Goal: Transaction & Acquisition: Purchase product/service

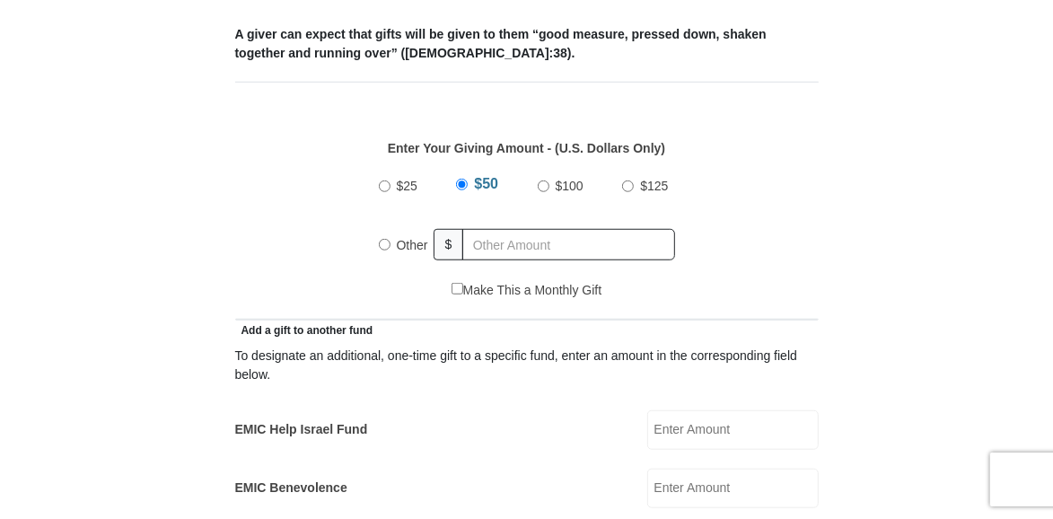
scroll to position [726, 0]
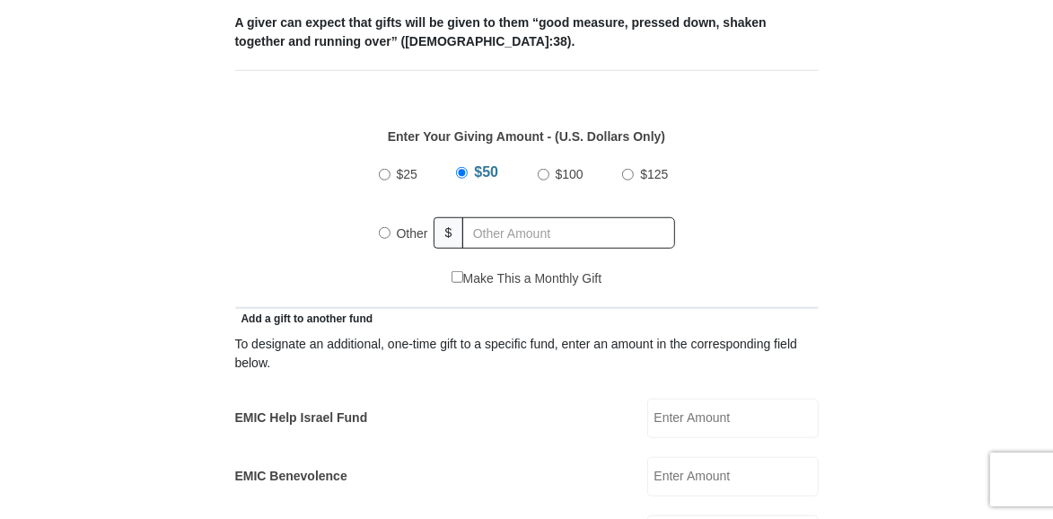
click at [379, 230] on input "Other" at bounding box center [385, 233] width 12 height 12
radio input "true"
click at [500, 232] on input "text" at bounding box center [573, 232] width 206 height 31
click at [546, 233] on input "text" at bounding box center [573, 232] width 206 height 31
click at [799, 271] on div "Make This a Monthly Gift" at bounding box center [526, 288] width 565 height 38
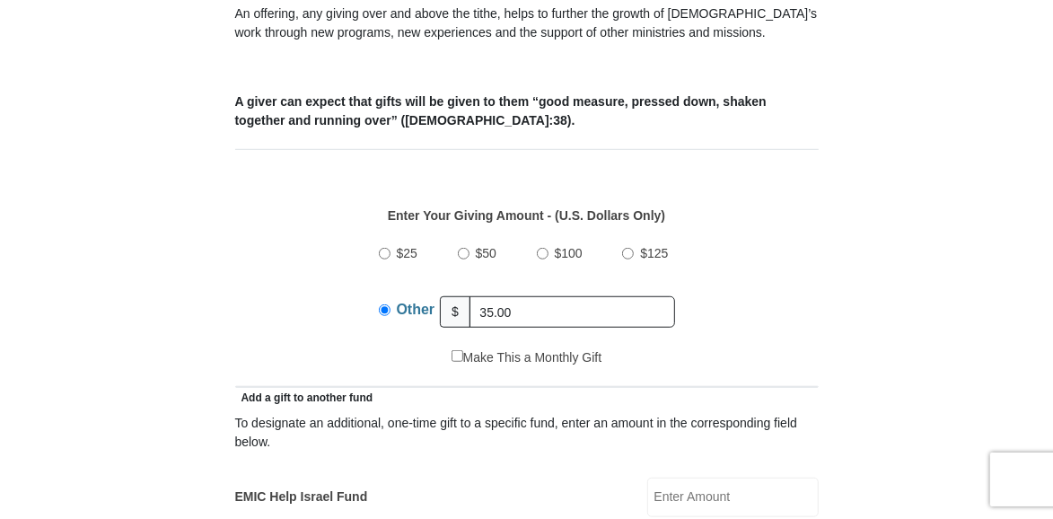
scroll to position [638, 0]
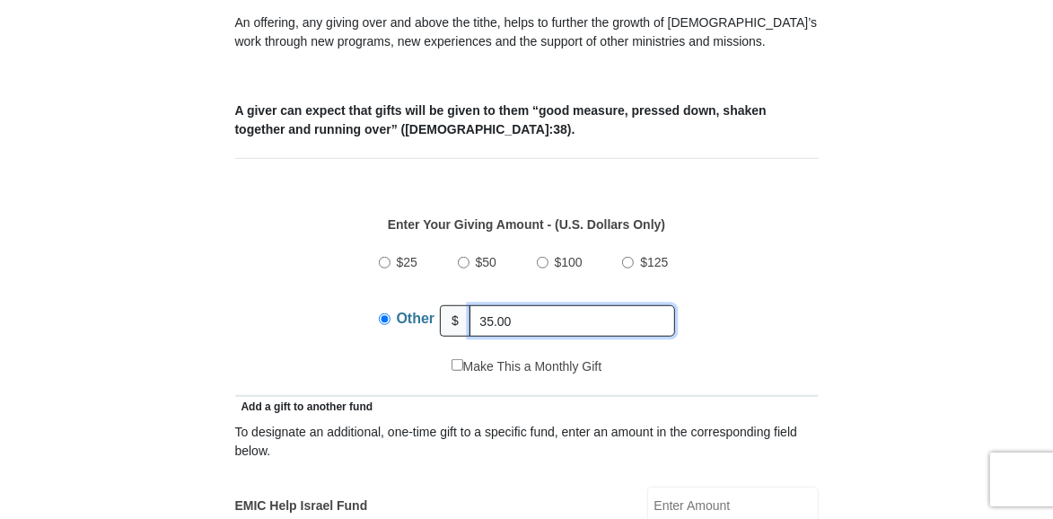
click at [627, 322] on input "35.00" at bounding box center [573, 320] width 206 height 31
type input "3"
type input "357.00"
click at [737, 303] on div "$25 $50 $100 $125 Other $ 357.00" at bounding box center [526, 299] width 565 height 117
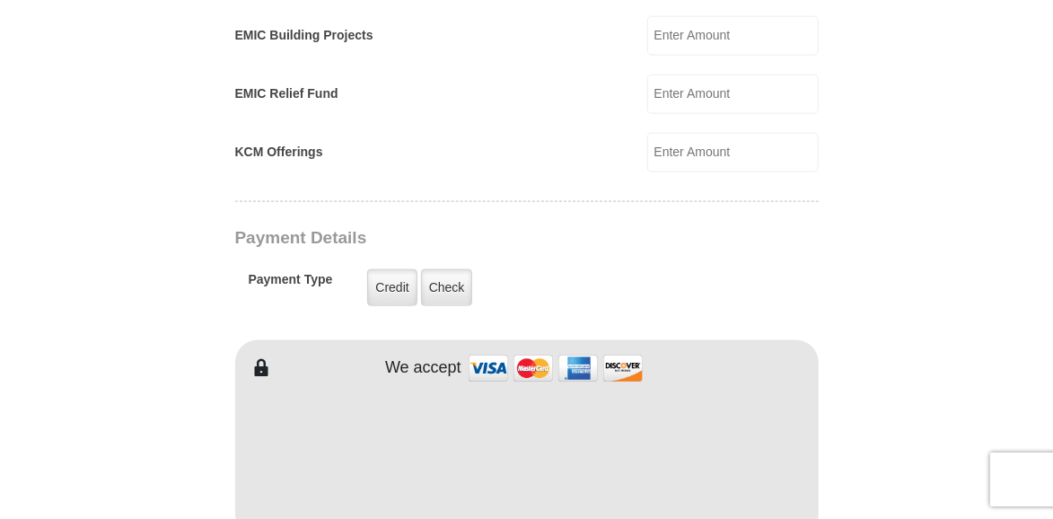
scroll to position [1255, 0]
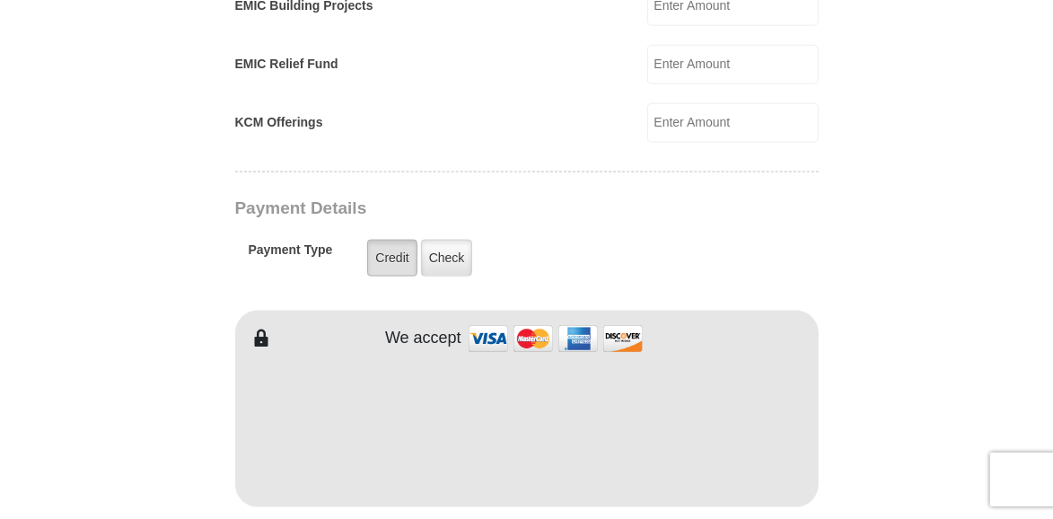
click at [392, 247] on label "Credit" at bounding box center [391, 258] width 49 height 37
click at [0, 0] on input "Credit" at bounding box center [0, 0] width 0 height 0
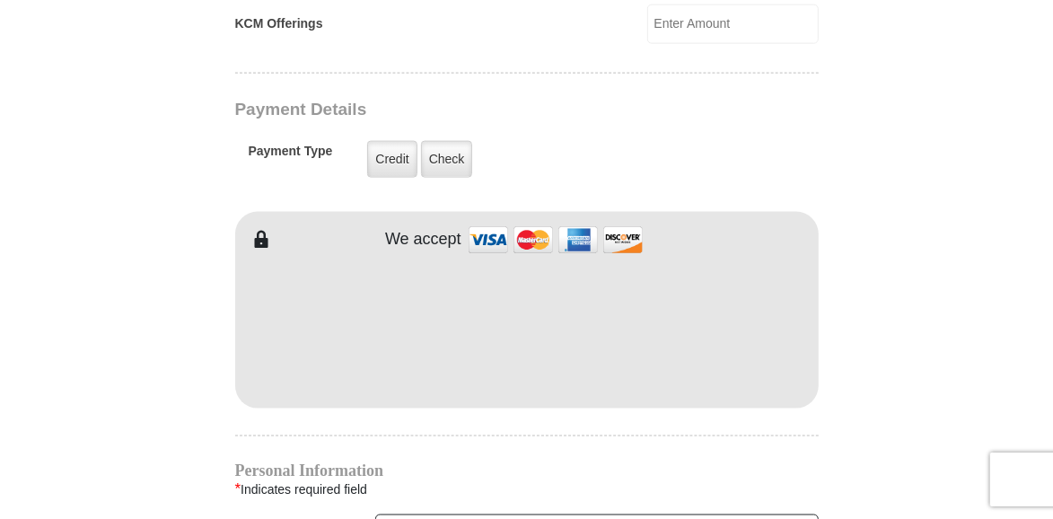
scroll to position [1364, 0]
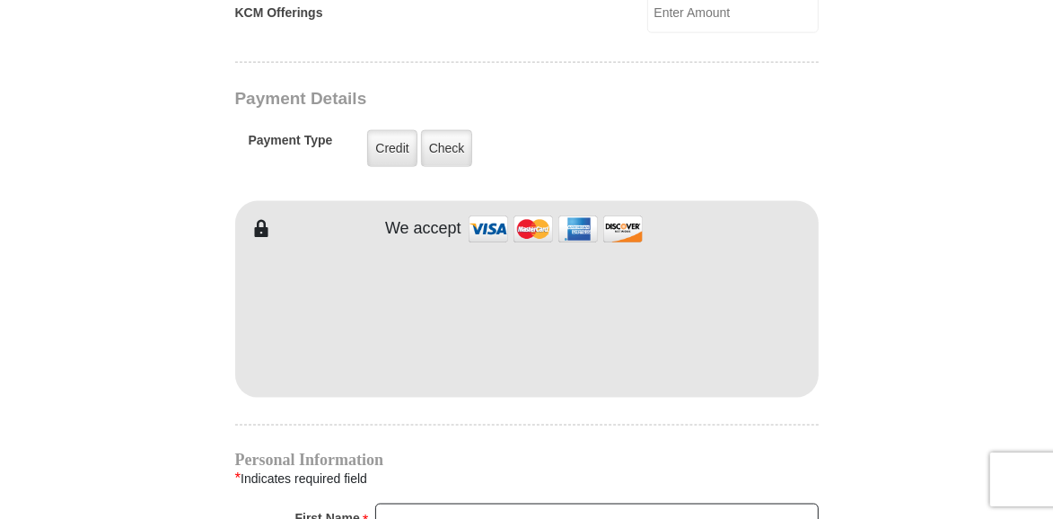
click at [497, 403] on div "EMIC Tithes and Offerings The Bible teaches us the foundation for giving: the t…" at bounding box center [527, 191] width 584 height 2193
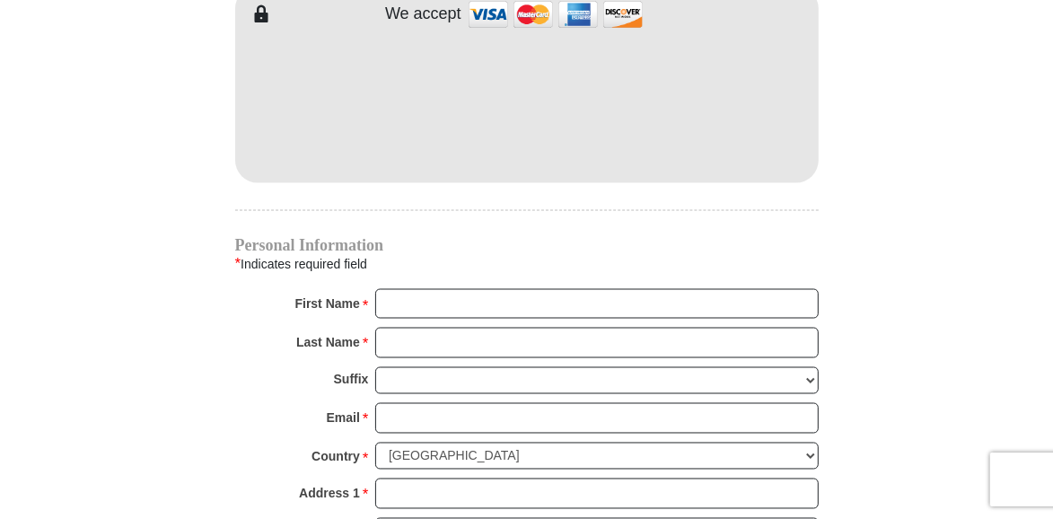
scroll to position [1584, 0]
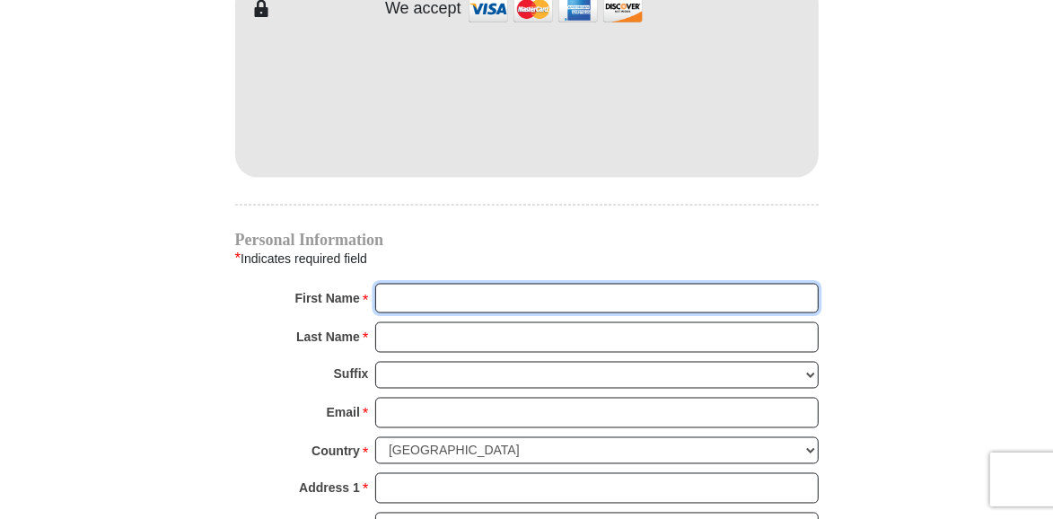
click at [470, 290] on input "First Name *" at bounding box center [597, 299] width 444 height 31
type input "Starr"
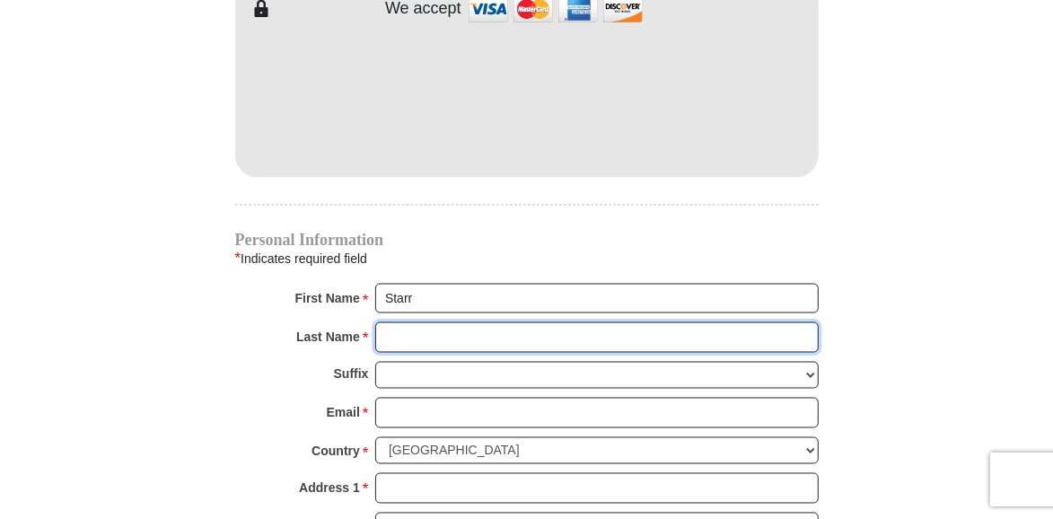
type input "Byrd"
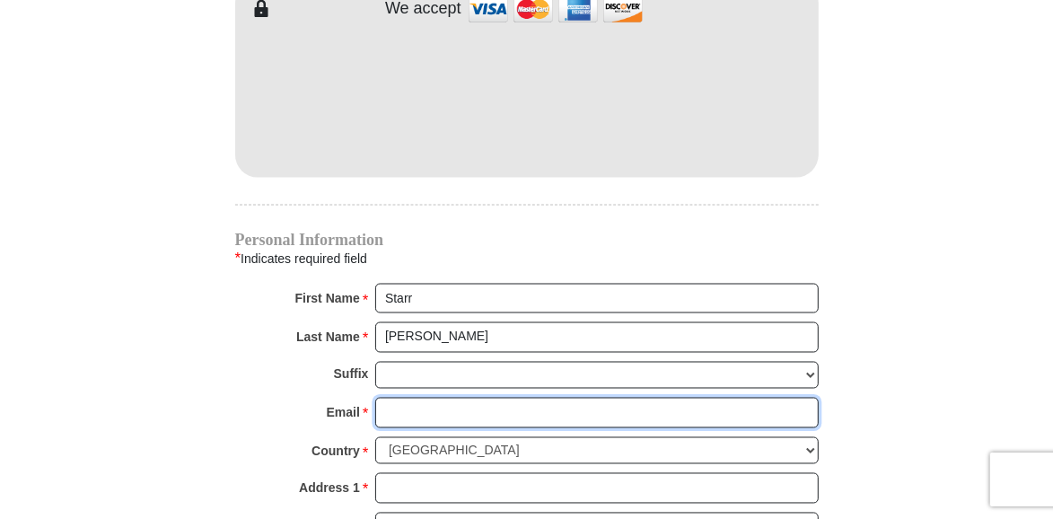
type input "starrbyrd@att.net"
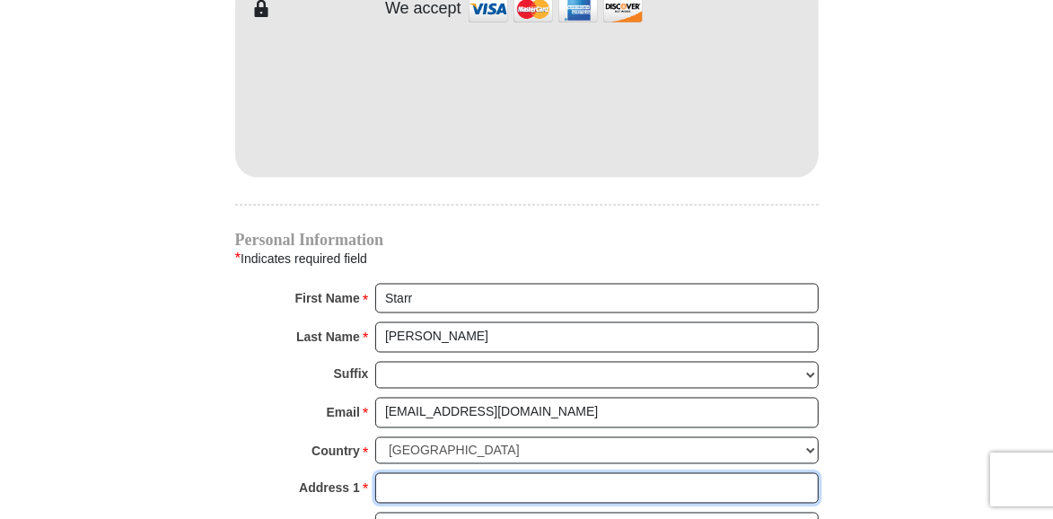
type input "PO BOX 48012"
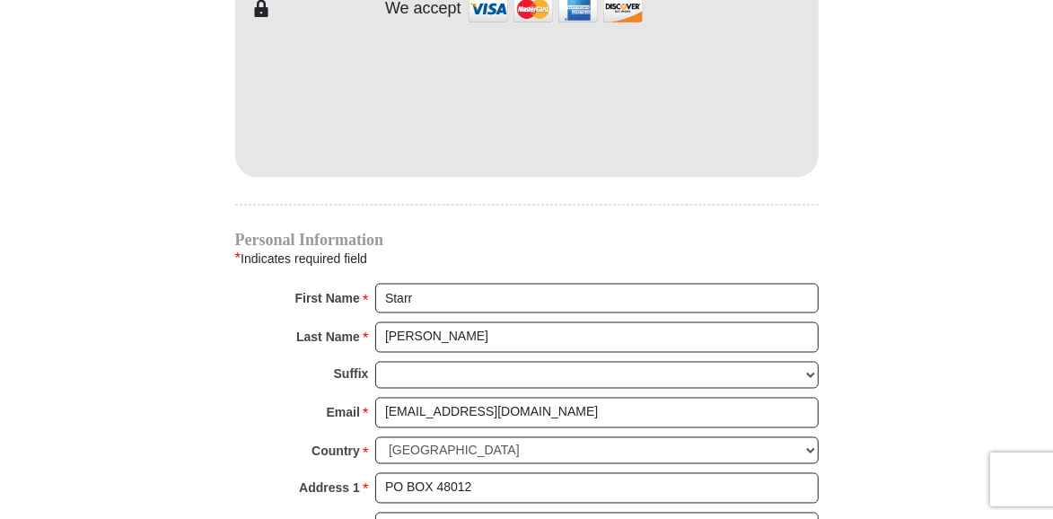
type input "Fort Worth"
select select "TX"
type input "76148"
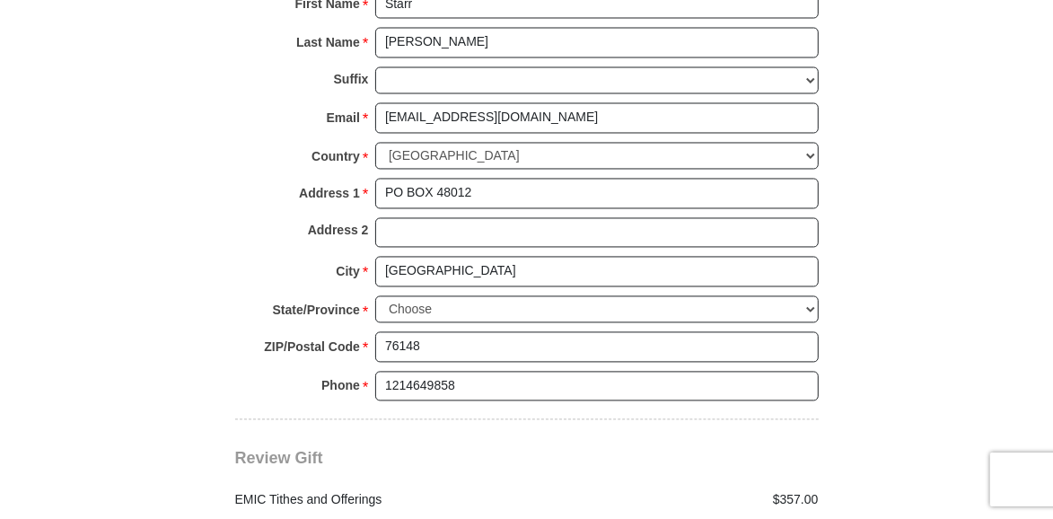
scroll to position [1893, 0]
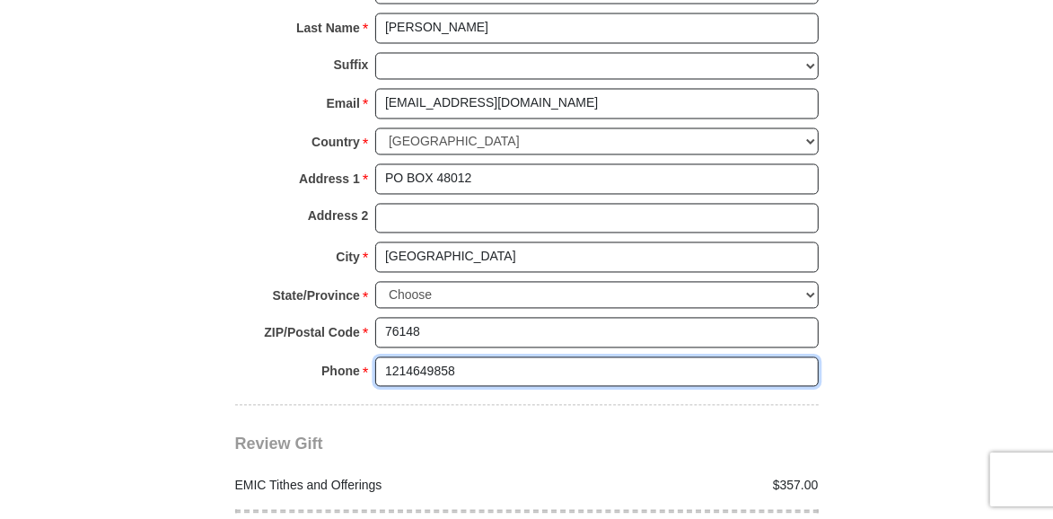
click at [478, 357] on input "1214649858" at bounding box center [597, 372] width 444 height 31
click at [541, 357] on input "1214649858" at bounding box center [597, 372] width 444 height 31
type input "1"
type input "2146498589"
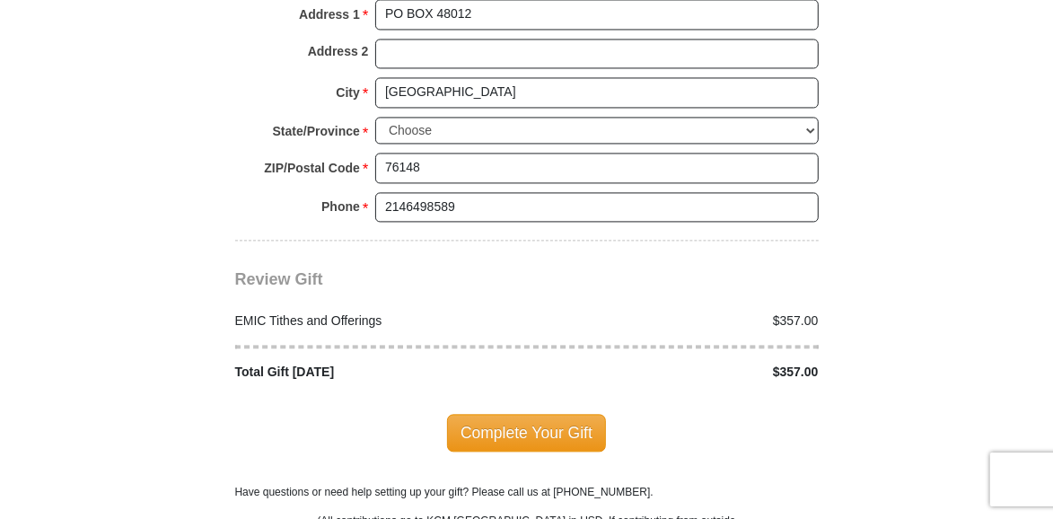
scroll to position [2068, 0]
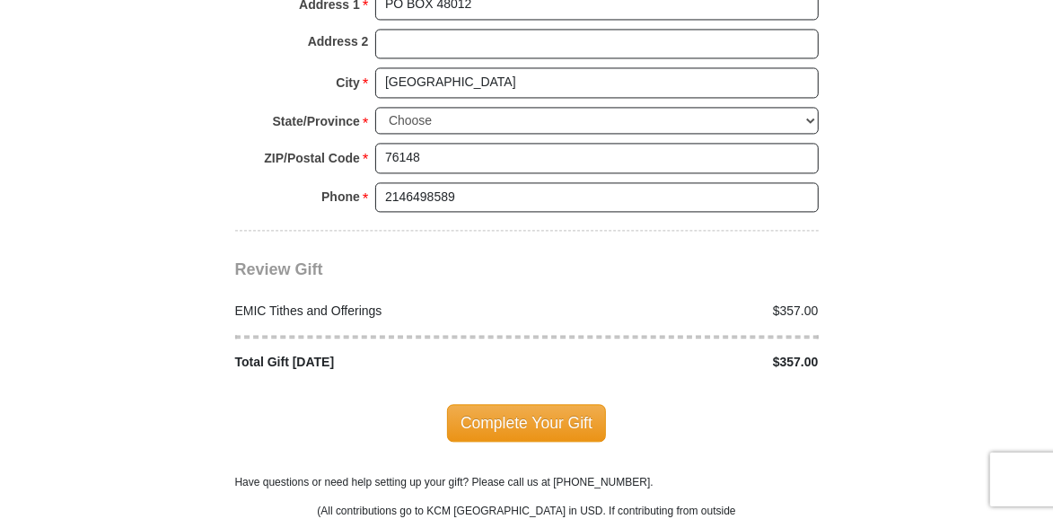
click at [699, 404] on div "Complete Your Gift" at bounding box center [527, 423] width 584 height 38
click at [552, 405] on span "Complete Your Gift" at bounding box center [526, 423] width 159 height 38
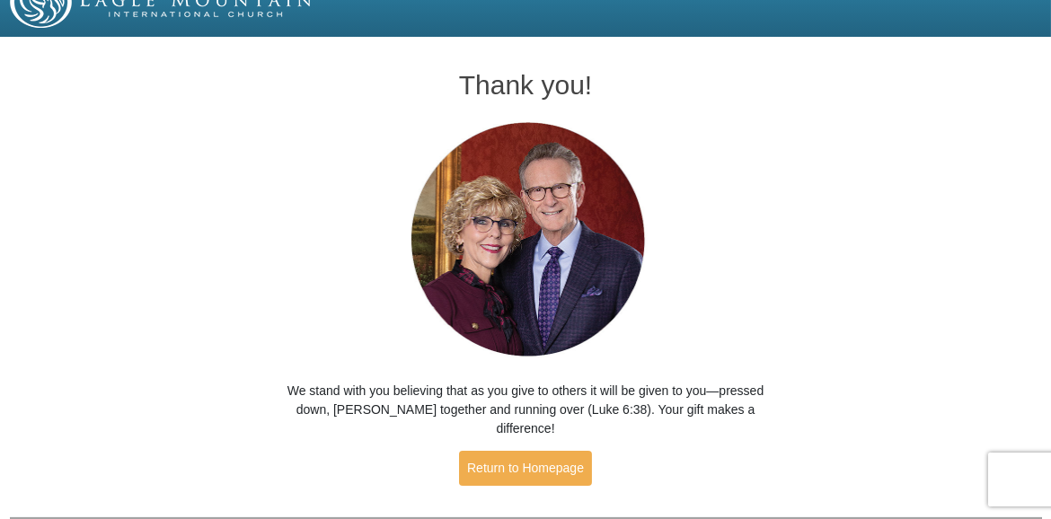
scroll to position [66, 0]
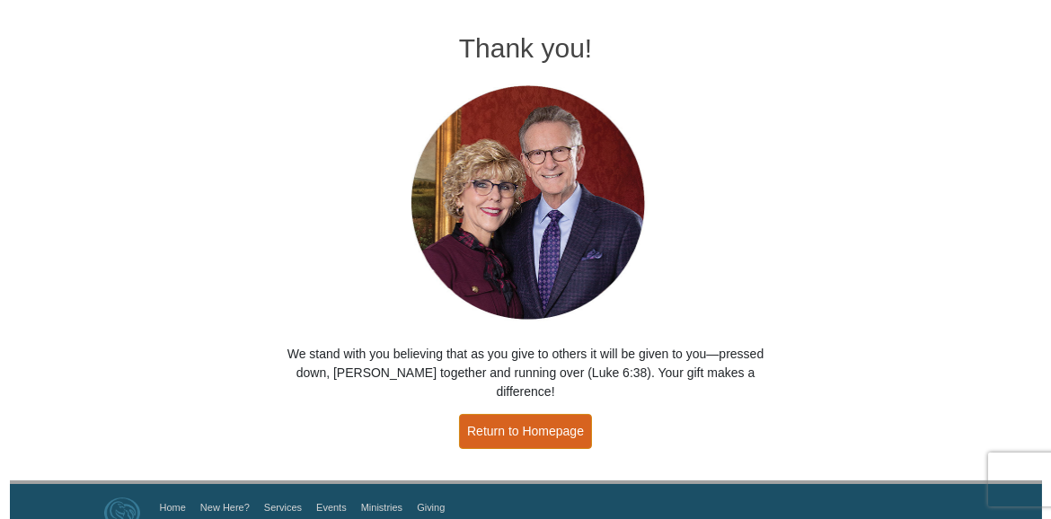
click at [546, 414] on link "Return to Homepage" at bounding box center [525, 431] width 133 height 35
